Goal: Transaction & Acquisition: Purchase product/service

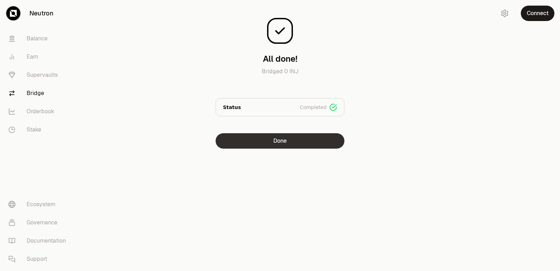
click at [297, 138] on button "Done" at bounding box center [280, 140] width 129 height 15
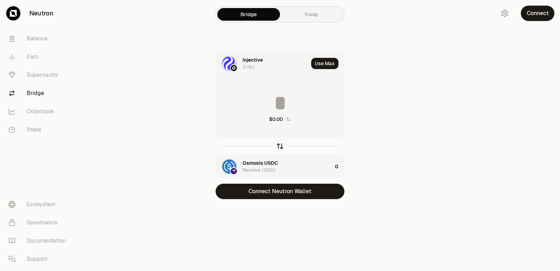
click at [281, 146] on icon "button" at bounding box center [280, 146] width 8 height 8
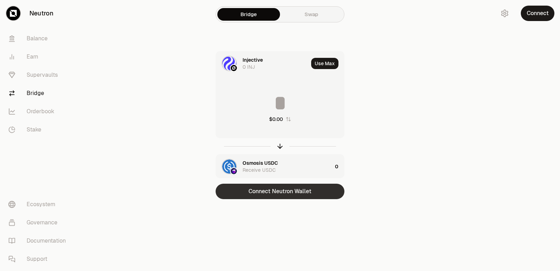
click at [277, 191] on button "Connect Neutron Wallet" at bounding box center [280, 191] width 129 height 15
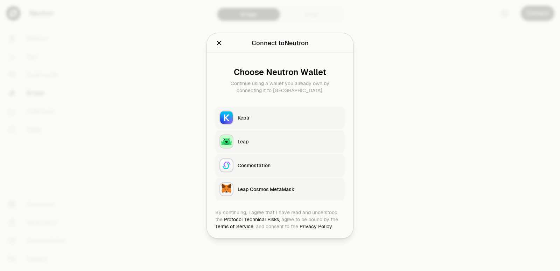
click at [251, 106] on button "Keplr" at bounding box center [280, 117] width 130 height 22
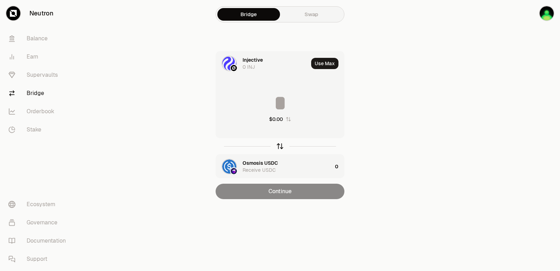
click at [276, 147] on icon "button" at bounding box center [280, 146] width 8 height 8
click at [316, 61] on button "Use Max" at bounding box center [324, 63] width 27 height 11
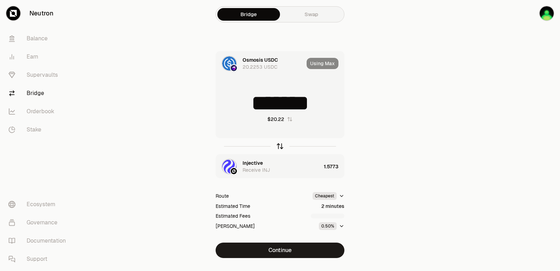
click at [280, 147] on icon "button" at bounding box center [280, 146] width 8 height 8
type input "**********"
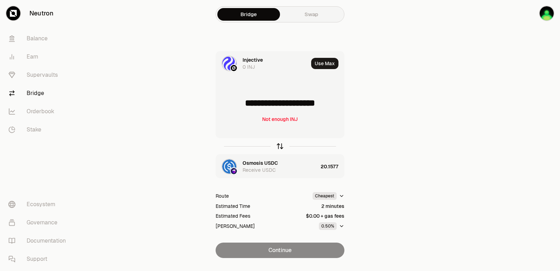
click at [280, 147] on icon "button" at bounding box center [280, 146] width 8 height 8
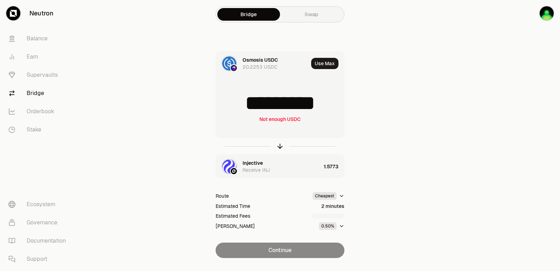
drag, startPoint x: 336, startPoint y: 104, endPoint x: 218, endPoint y: 99, distance: 118.1
click at [218, 99] on input "*********" at bounding box center [280, 102] width 128 height 21
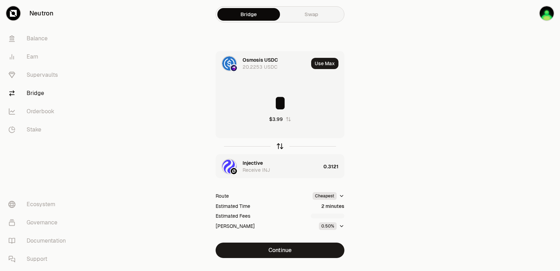
click at [282, 145] on icon "button" at bounding box center [280, 145] width 5 height 2
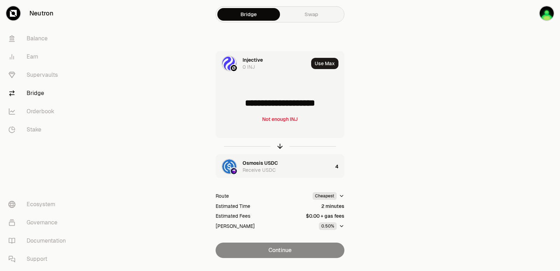
drag, startPoint x: 338, startPoint y: 104, endPoint x: 240, endPoint y: 108, distance: 98.1
click at [240, 108] on input "**********" at bounding box center [280, 102] width 128 height 21
type input "******"
click at [279, 147] on icon "button" at bounding box center [280, 146] width 8 height 8
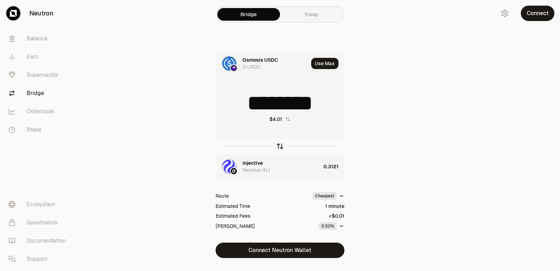
click at [280, 144] on icon "button" at bounding box center [280, 146] width 8 height 8
click at [278, 144] on icon "button" at bounding box center [280, 146] width 8 height 8
drag, startPoint x: 329, startPoint y: 101, endPoint x: 250, endPoint y: 97, distance: 78.2
click at [250, 96] on input "********" at bounding box center [280, 102] width 128 height 21
click at [280, 147] on icon "button" at bounding box center [280, 146] width 8 height 8
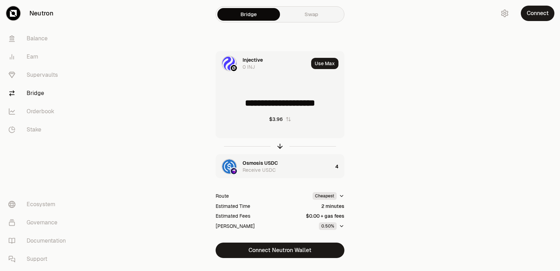
drag, startPoint x: 338, startPoint y: 102, endPoint x: 239, endPoint y: 99, distance: 99.5
click at [239, 99] on input "**********" at bounding box center [280, 102] width 128 height 21
click at [278, 145] on icon "button" at bounding box center [280, 146] width 8 height 8
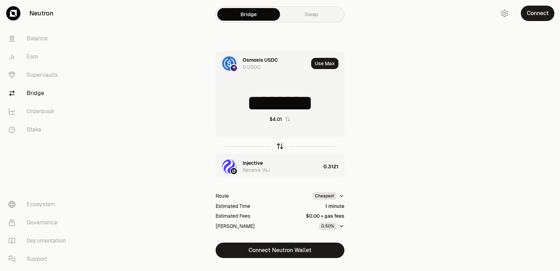
click at [280, 145] on icon "button" at bounding box center [280, 146] width 8 height 8
type input "******"
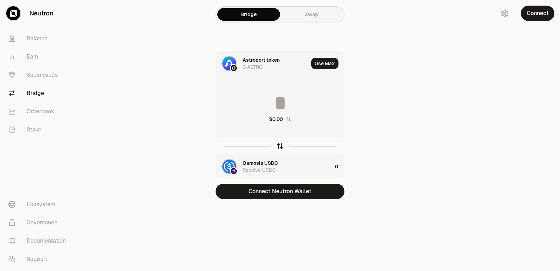
click at [281, 147] on icon "button" at bounding box center [280, 146] width 8 height 8
click at [267, 108] on input at bounding box center [280, 102] width 128 height 21
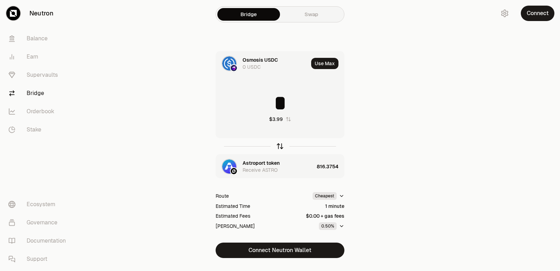
click at [280, 149] on icon "button" at bounding box center [280, 146] width 8 height 8
click at [278, 146] on icon "button" at bounding box center [280, 146] width 8 height 8
type input "*"
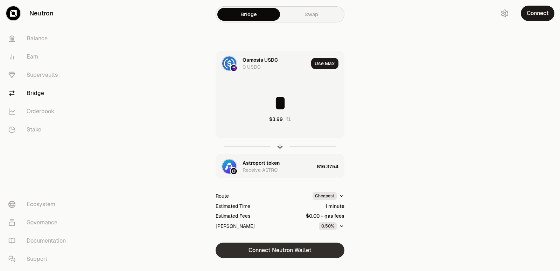
click at [268, 248] on button "Connect Neutron Wallet" at bounding box center [280, 249] width 129 height 15
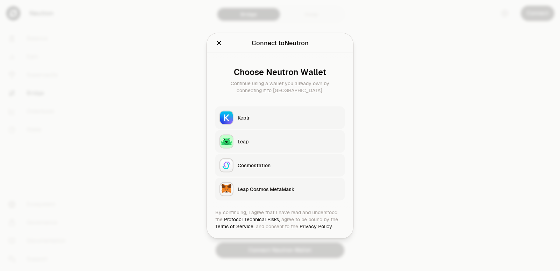
click at [268, 122] on button "Keplr" at bounding box center [280, 117] width 130 height 22
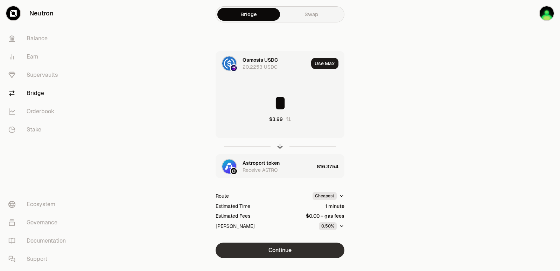
click at [281, 251] on button "Continue" at bounding box center [280, 249] width 129 height 15
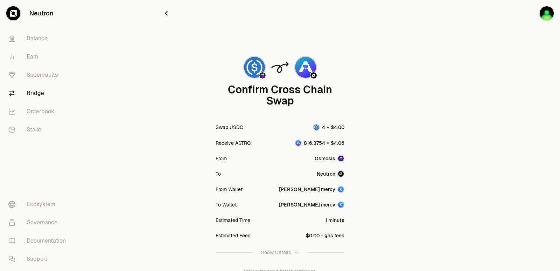
scroll to position [58, 0]
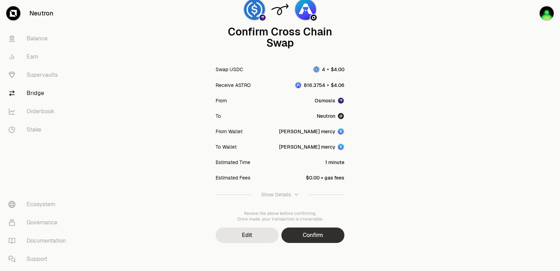
click at [303, 233] on button "Confirm" at bounding box center [313, 234] width 63 height 15
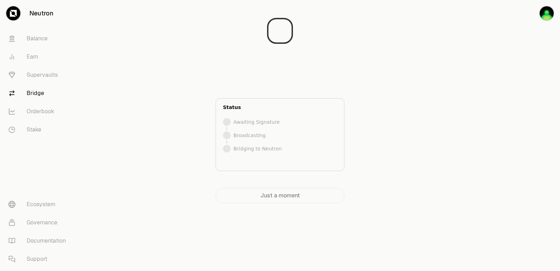
scroll to position [0, 0]
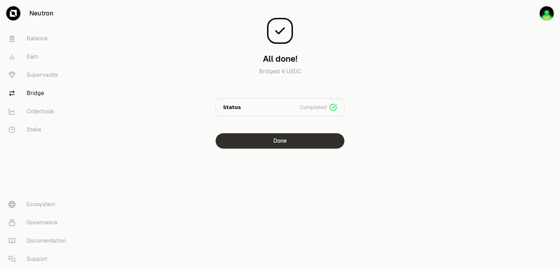
click at [291, 138] on button "Done" at bounding box center [280, 140] width 129 height 15
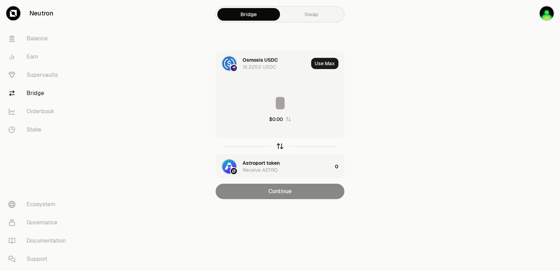
click at [282, 145] on icon "button" at bounding box center [280, 145] width 5 height 2
click at [323, 63] on button "Use Max" at bounding box center [324, 63] width 27 height 11
type input "*********"
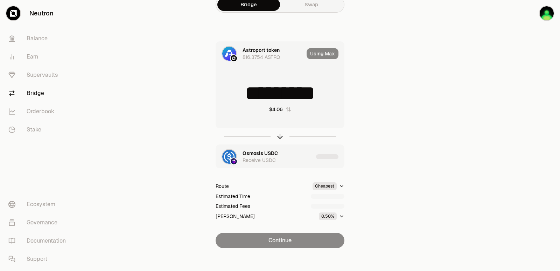
scroll to position [15, 0]
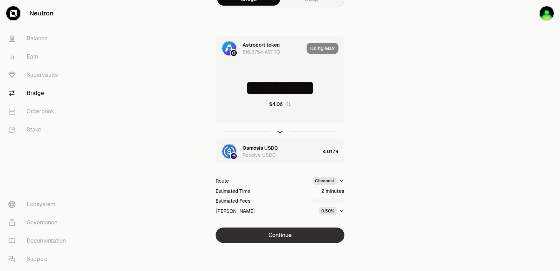
click at [282, 231] on button "Continue" at bounding box center [280, 234] width 129 height 15
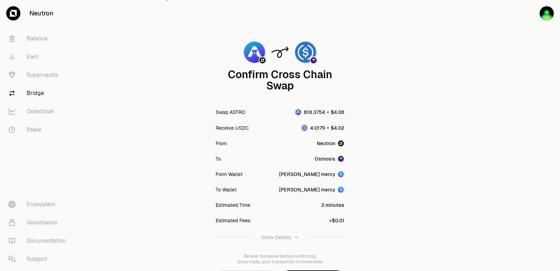
scroll to position [58, 0]
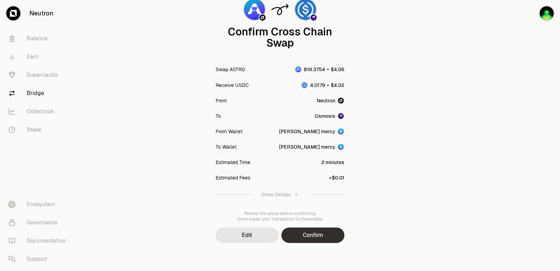
click at [313, 231] on button "Confirm" at bounding box center [313, 234] width 63 height 15
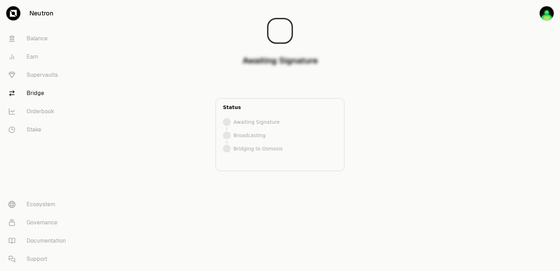
scroll to position [0, 0]
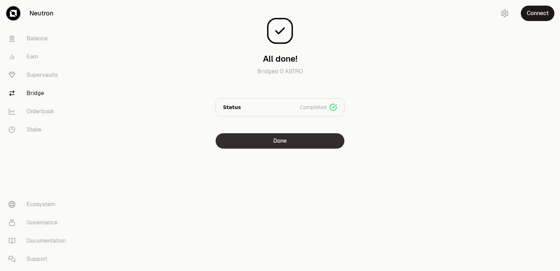
click at [282, 142] on button "Done" at bounding box center [280, 140] width 129 height 15
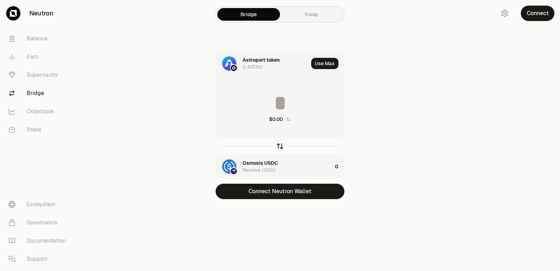
click at [282, 146] on icon "button" at bounding box center [280, 146] width 8 height 8
click at [265, 98] on input at bounding box center [280, 102] width 128 height 21
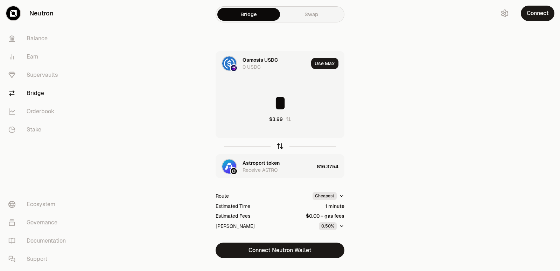
click at [281, 147] on icon "button" at bounding box center [280, 146] width 8 height 8
type input "*"
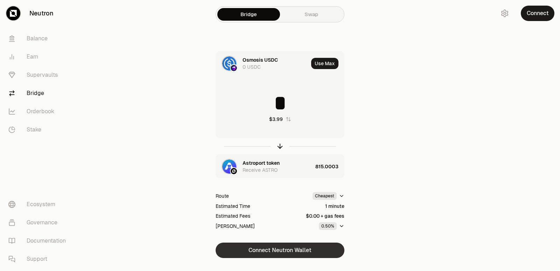
click at [278, 251] on button "Connect Neutron Wallet" at bounding box center [280, 249] width 129 height 15
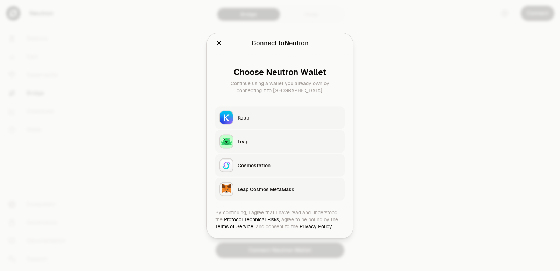
click at [247, 122] on button "Keplr" at bounding box center [280, 117] width 130 height 22
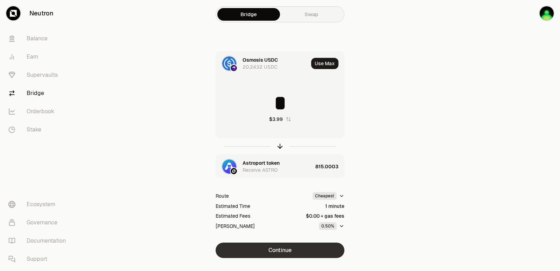
click at [288, 254] on button "Continue" at bounding box center [280, 249] width 129 height 15
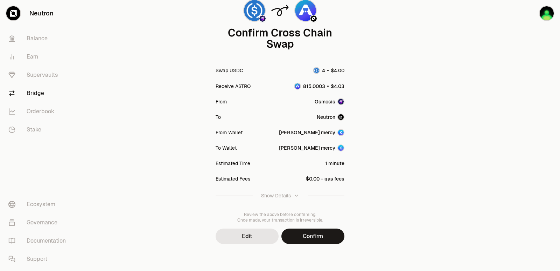
scroll to position [58, 0]
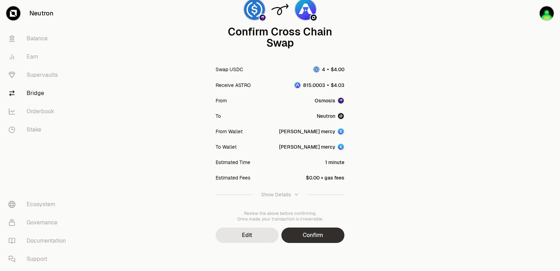
click at [313, 237] on button "Confirm" at bounding box center [313, 234] width 63 height 15
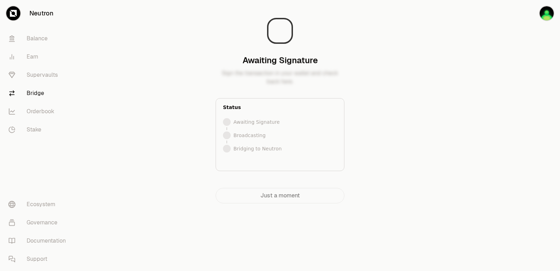
scroll to position [0, 0]
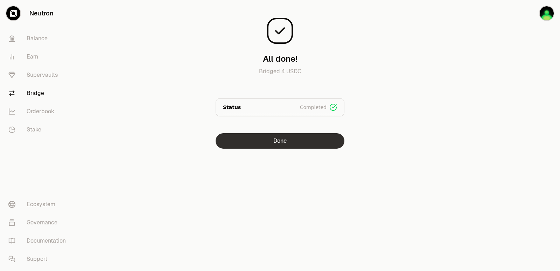
click at [255, 140] on button "Done" at bounding box center [280, 140] width 129 height 15
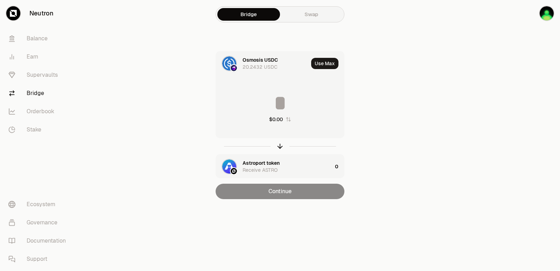
click at [284, 143] on div at bounding box center [280, 146] width 129 height 16
click at [281, 148] on icon "button" at bounding box center [280, 146] width 8 height 8
click at [326, 67] on button "Use Max" at bounding box center [324, 63] width 27 height 11
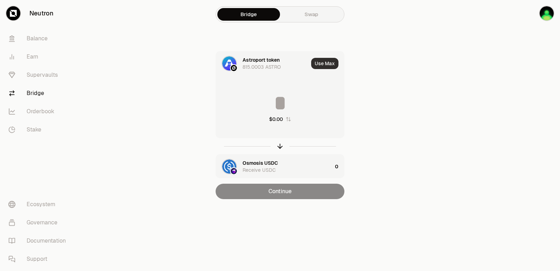
type input "**********"
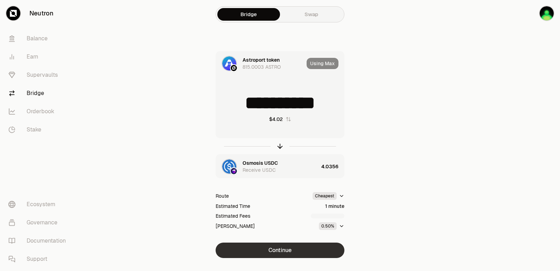
click at [278, 251] on button "Continue" at bounding box center [280, 249] width 129 height 15
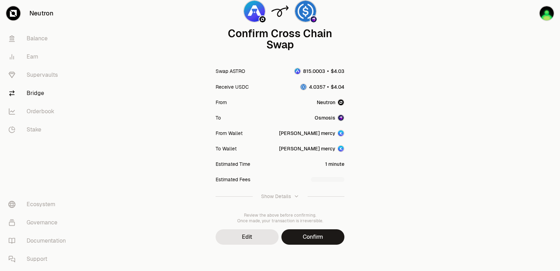
scroll to position [58, 0]
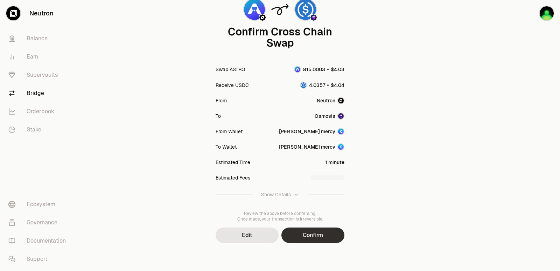
click at [306, 237] on button "Confirm" at bounding box center [313, 234] width 63 height 15
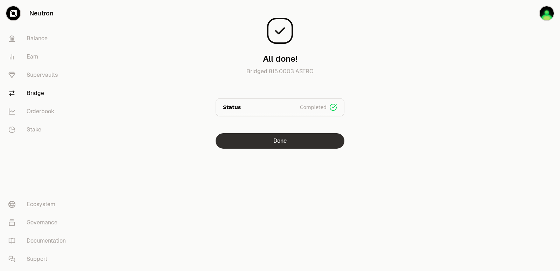
click at [293, 143] on button "Done" at bounding box center [280, 140] width 129 height 15
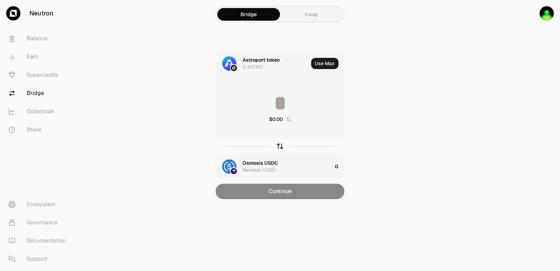
click at [282, 145] on icon "button" at bounding box center [280, 146] width 8 height 8
click at [274, 95] on input at bounding box center [280, 102] width 128 height 21
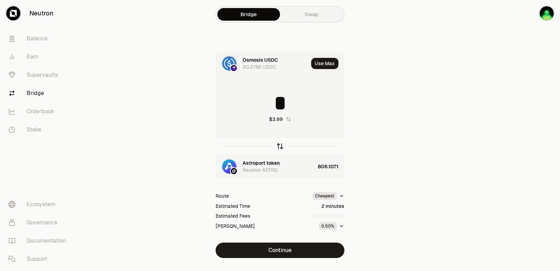
click at [281, 143] on icon "button" at bounding box center [280, 146] width 8 height 8
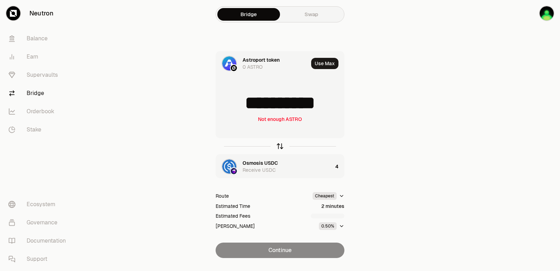
click at [281, 143] on icon "button" at bounding box center [280, 146] width 8 height 8
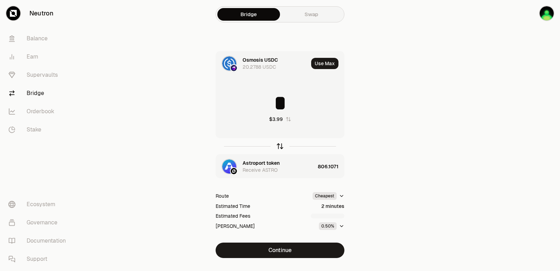
click at [281, 143] on icon "button" at bounding box center [280, 146] width 8 height 8
type input "**********"
